Goal: Information Seeking & Learning: Learn about a topic

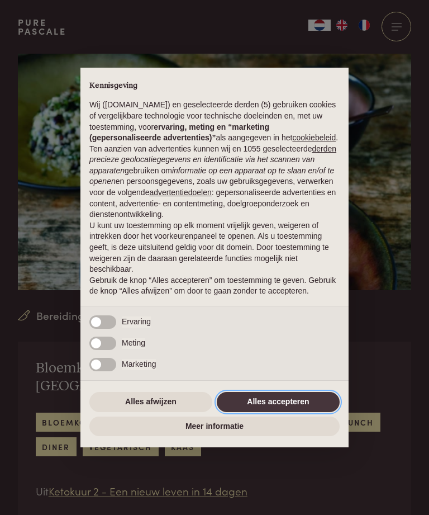
click at [277, 412] on button "Alles accepteren" at bounding box center [278, 402] width 123 height 20
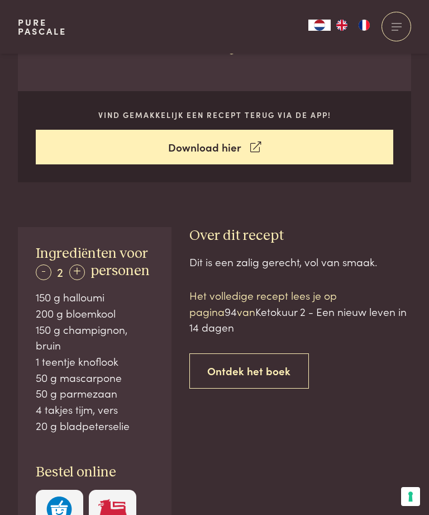
scroll to position [438, 0]
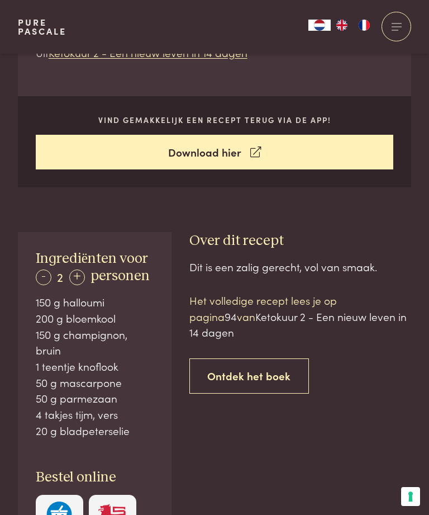
click at [78, 269] on div "+" at bounding box center [77, 277] width 16 height 16
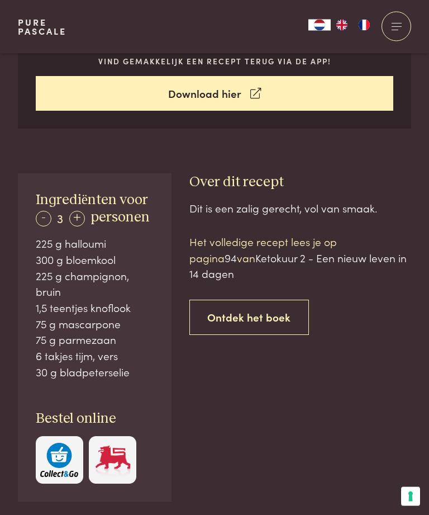
scroll to position [496, 0]
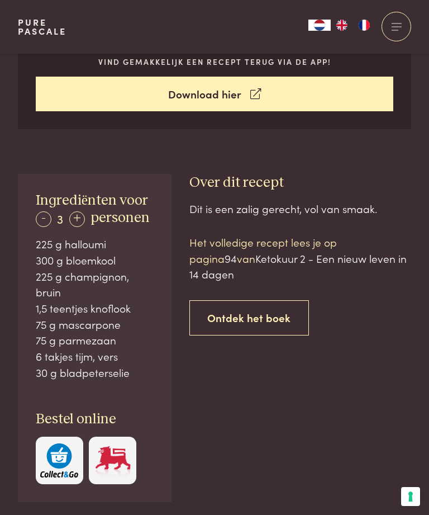
click at [237, 250] on span "94" at bounding box center [231, 257] width 12 height 15
click at [210, 250] on span "Ketokuur 2 - Een nieuw leven in 14 dagen" at bounding box center [298, 265] width 217 height 31
click at [237, 250] on span "94" at bounding box center [231, 257] width 12 height 15
click at [358, 250] on span "Ketokuur 2 - Een nieuw leven in 14 dagen" at bounding box center [298, 265] width 217 height 31
click at [284, 300] on link "Ontdek het boek" at bounding box center [250, 317] width 120 height 35
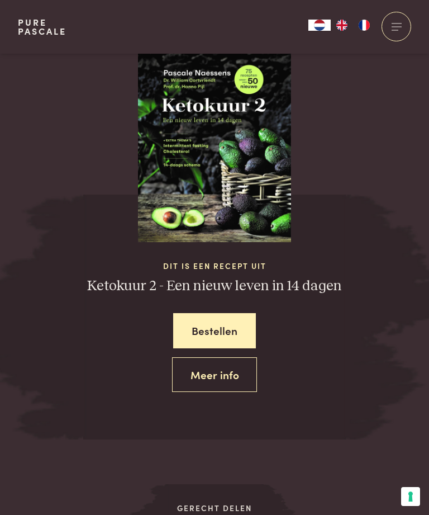
scroll to position [1137, 0]
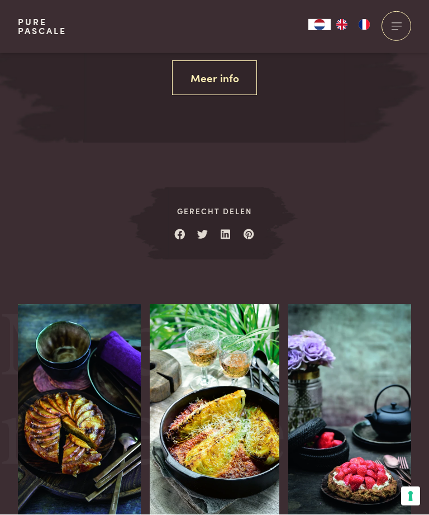
scroll to position [1527, 0]
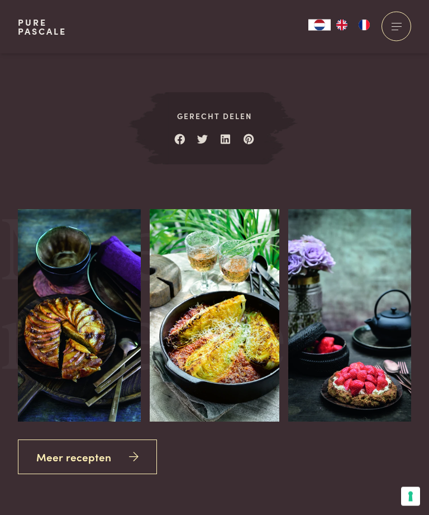
click at [126, 440] on link "Meer recepten" at bounding box center [87, 457] width 139 height 35
